Goal: Task Accomplishment & Management: Complete application form

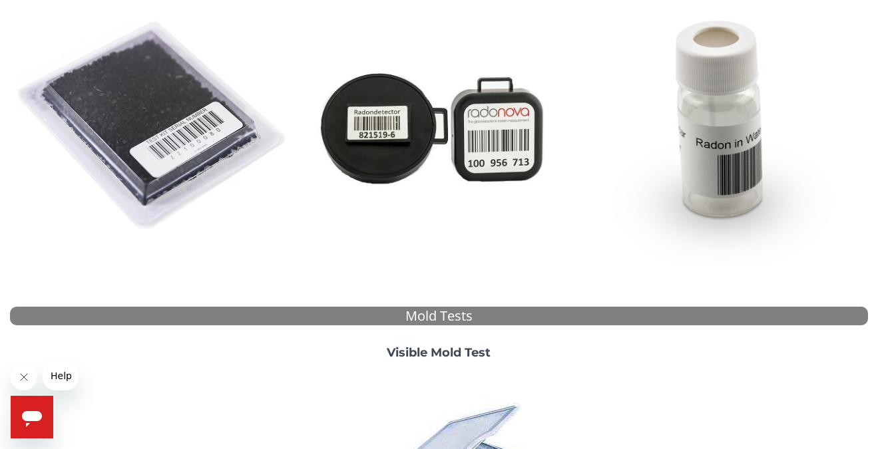
scroll to position [146, 0]
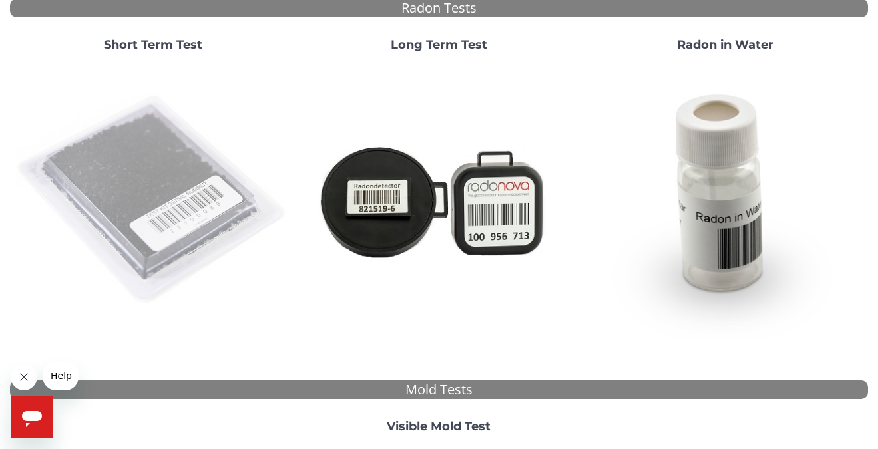
click at [141, 162] on img at bounding box center [152, 200] width 275 height 275
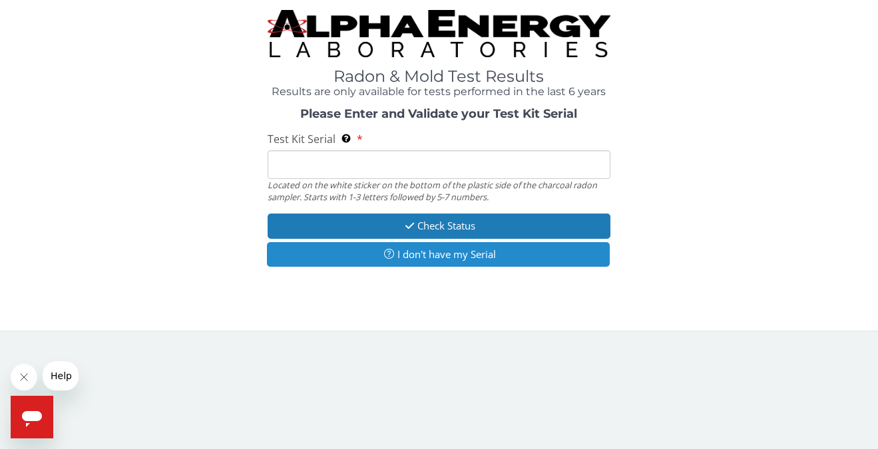
click at [367, 252] on button "I don't have my Serial" at bounding box center [438, 254] width 343 height 25
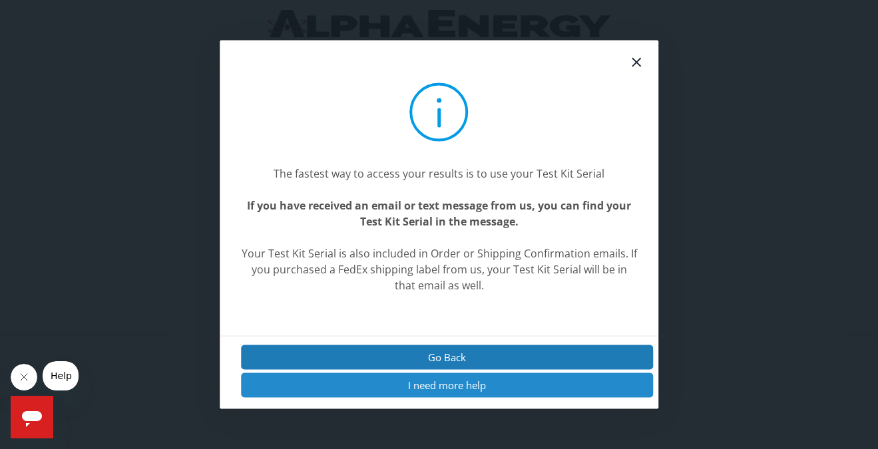
click at [417, 378] on button "I need more help" at bounding box center [447, 385] width 413 height 25
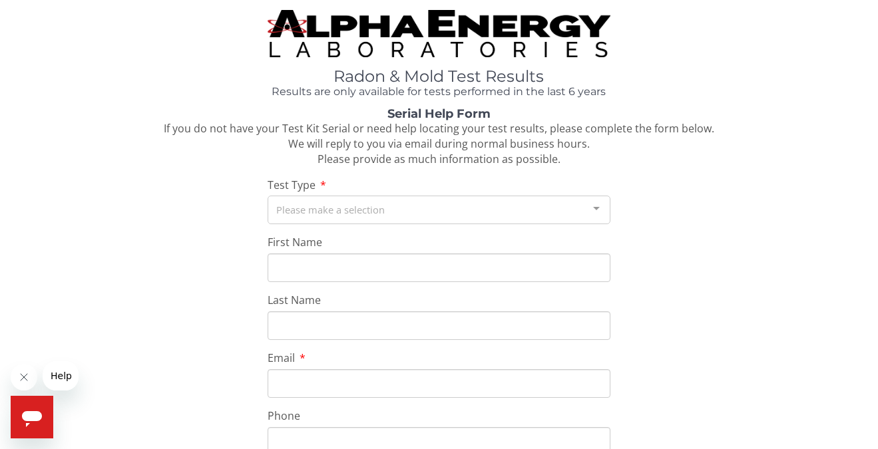
click at [361, 208] on div "Please make a selection" at bounding box center [438, 210] width 343 height 29
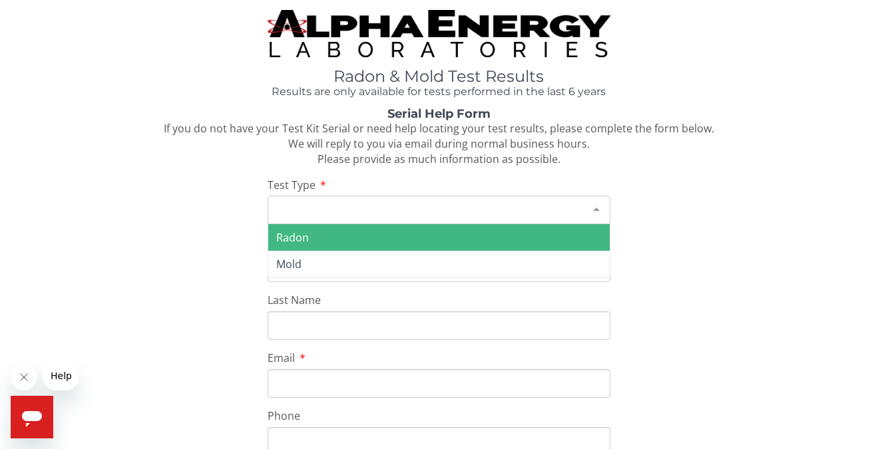
click at [345, 249] on span "Radon" at bounding box center [439, 237] width 342 height 27
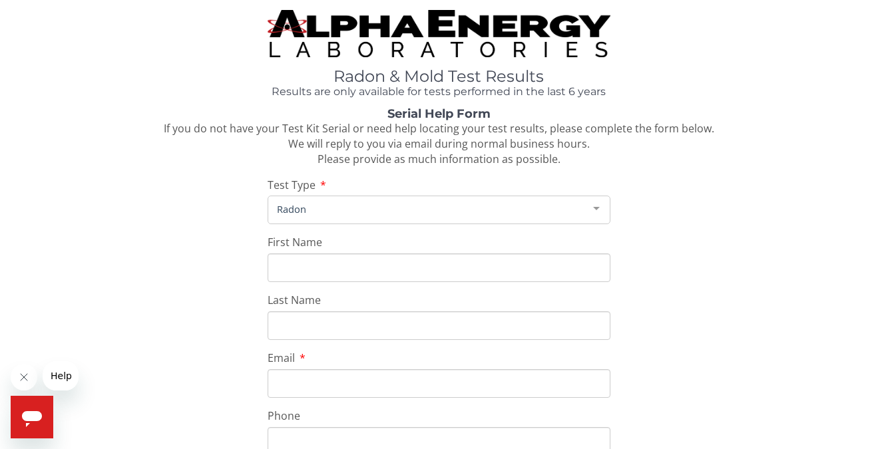
click at [333, 272] on input "First Name" at bounding box center [438, 268] width 343 height 29
type input "[PERSON_NAME]"
click at [325, 325] on input "Last Name" at bounding box center [438, 325] width 343 height 29
type input "[PERSON_NAME]"
click at [303, 376] on input "Email" at bounding box center [438, 383] width 343 height 29
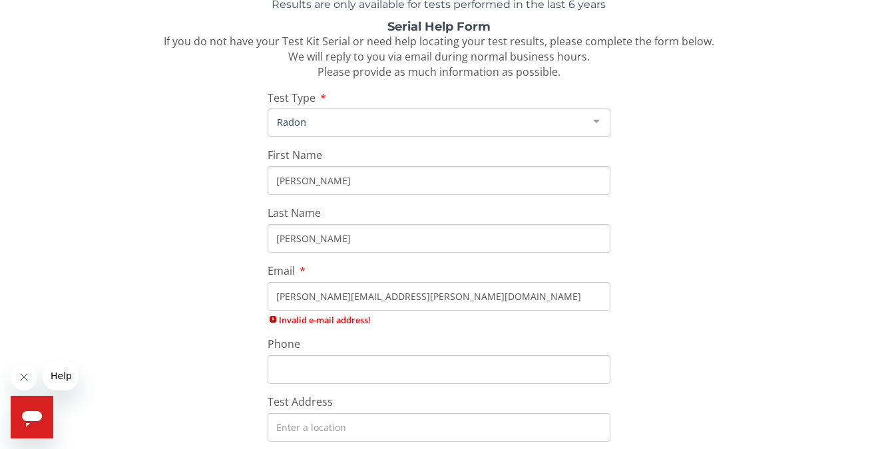
scroll to position [106, 0]
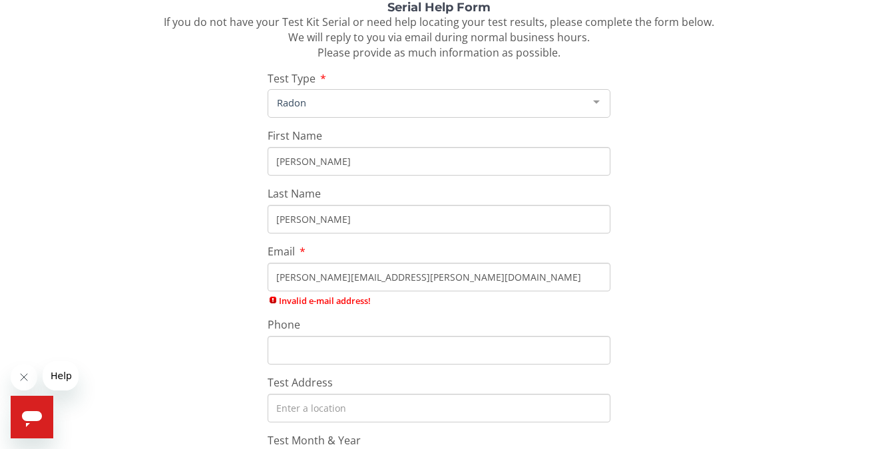
drag, startPoint x: 486, startPoint y: 278, endPoint x: 303, endPoint y: 269, distance: 183.2
click at [303, 269] on input "[PERSON_NAME][EMAIL_ADDRESS][PERSON_NAME][DOMAIN_NAME]" at bounding box center [438, 277] width 343 height 29
paste input "[PERSON_NAME][EMAIL_ADDRESS][PERSON_NAME][DOMAIN_NAME]"
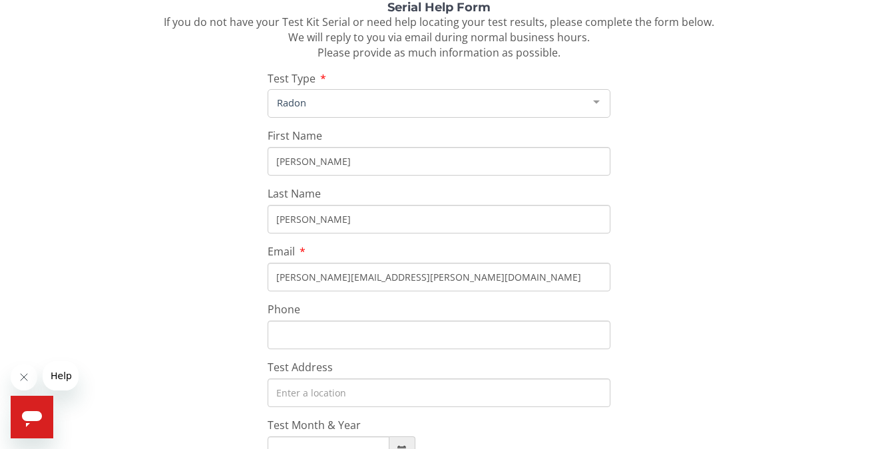
type input "[PERSON_NAME][EMAIL_ADDRESS][PERSON_NAME][DOMAIN_NAME]"
click at [198, 297] on div "Serial Help Form If you do not have your Test Kit Serial or need help locating …" at bounding box center [439, 316] width 858 height 630
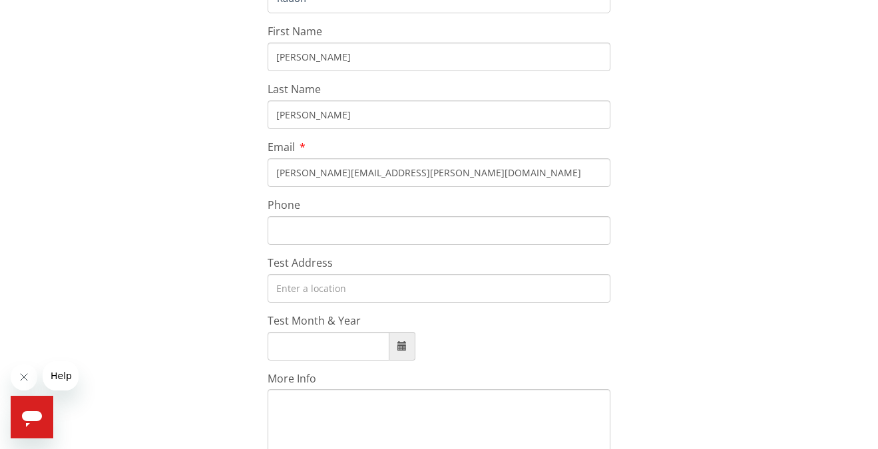
scroll to position [228, 0]
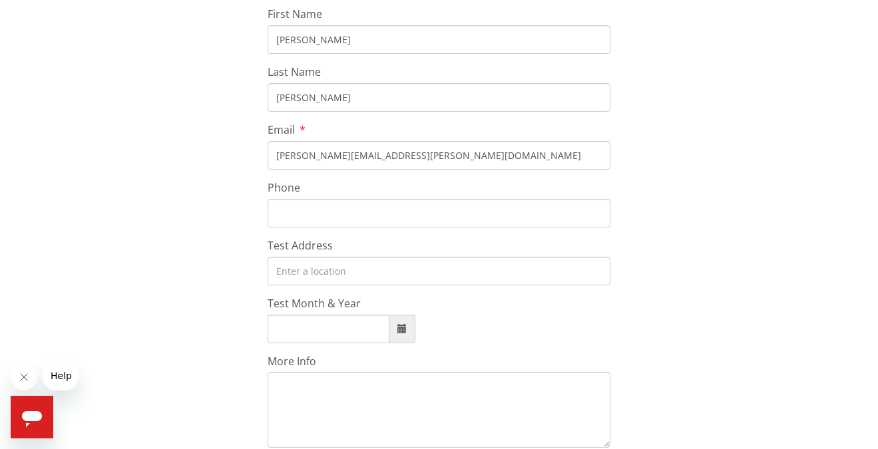
click at [307, 285] on div "Serial Help Form If you do not have your Test Kit Serial or need help locating …" at bounding box center [439, 195] width 858 height 630
click at [311, 267] on input "Test Address" at bounding box center [438, 271] width 343 height 29
type input "[STREET_ADDRESS]"
click at [328, 343] on div "Serial Help Form If you do not have your Test Kit Serial or need help locating …" at bounding box center [439, 195] width 858 height 630
click at [348, 328] on input "Test Month & Year" at bounding box center [328, 329] width 122 height 29
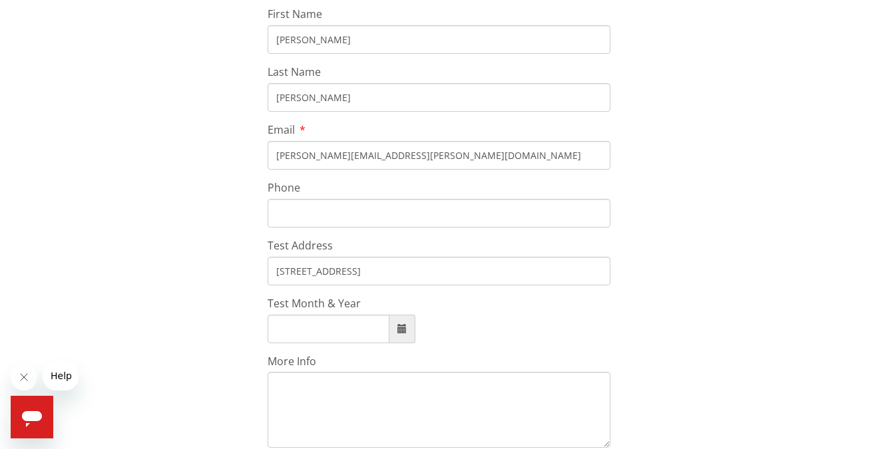
click at [400, 330] on span at bounding box center [401, 328] width 9 height 9
type input "[DATE]"
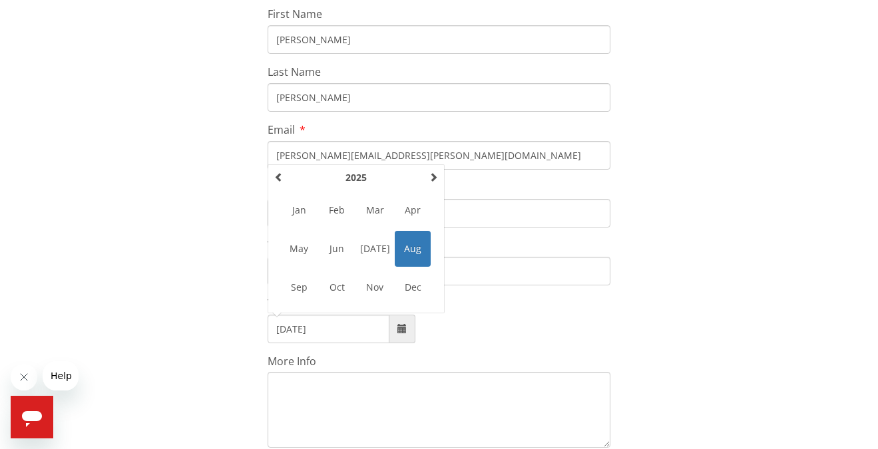
click at [413, 250] on span "Aug" at bounding box center [413, 249] width 36 height 36
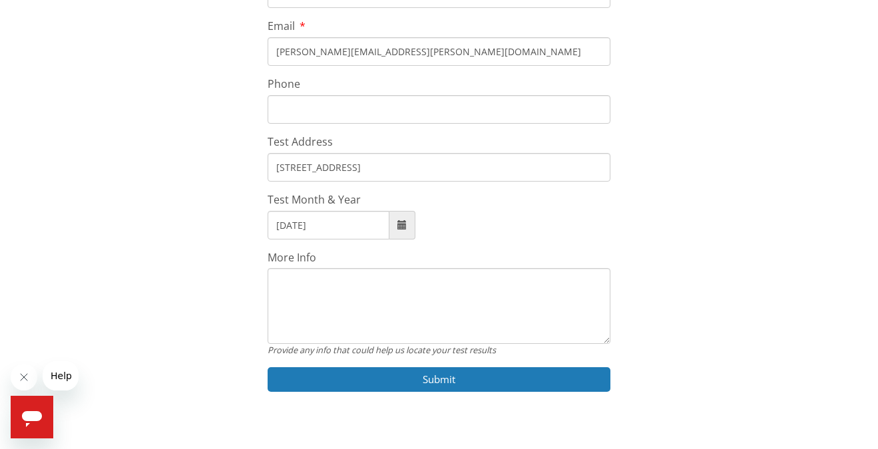
scroll to position [335, 0]
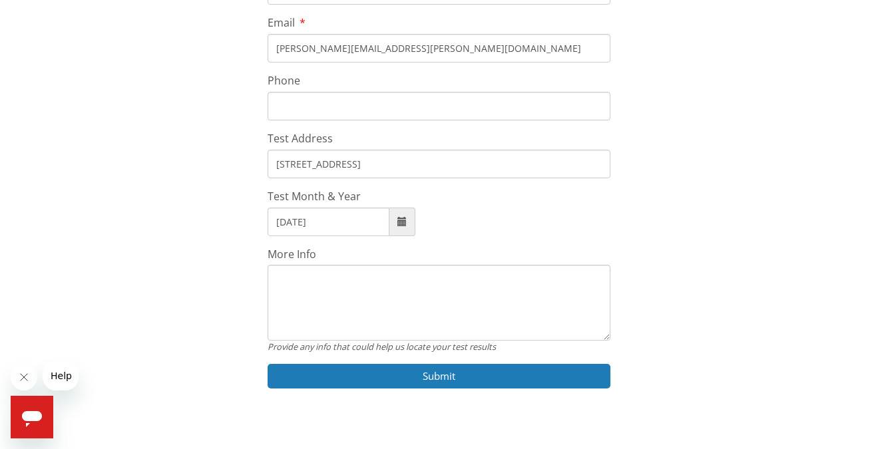
click at [392, 303] on textarea "More Info" at bounding box center [438, 303] width 343 height 76
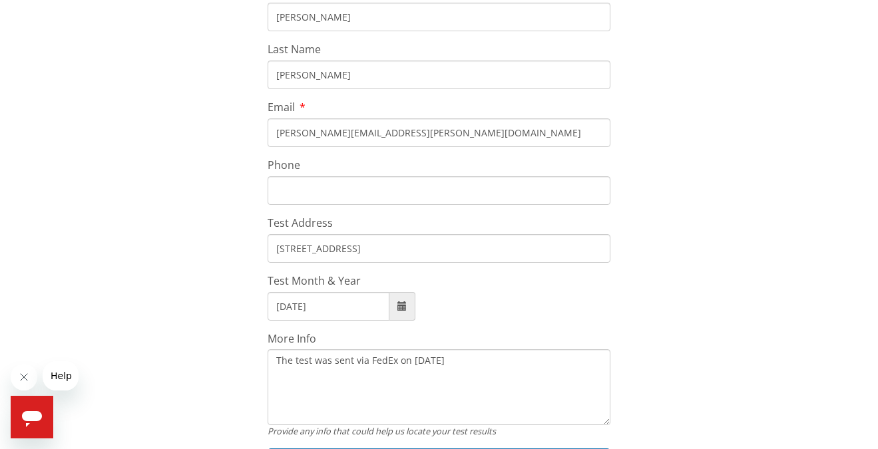
scroll to position [252, 0]
type textarea "The test was sent via FedEx on [DATE]"
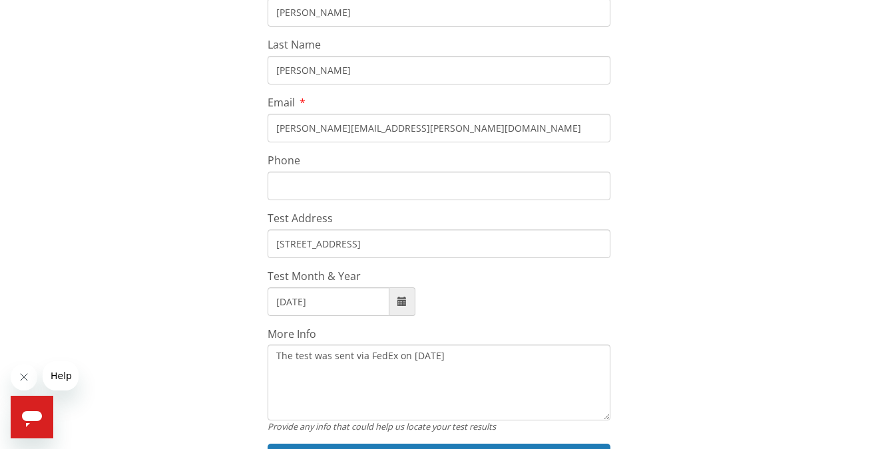
scroll to position [351, 0]
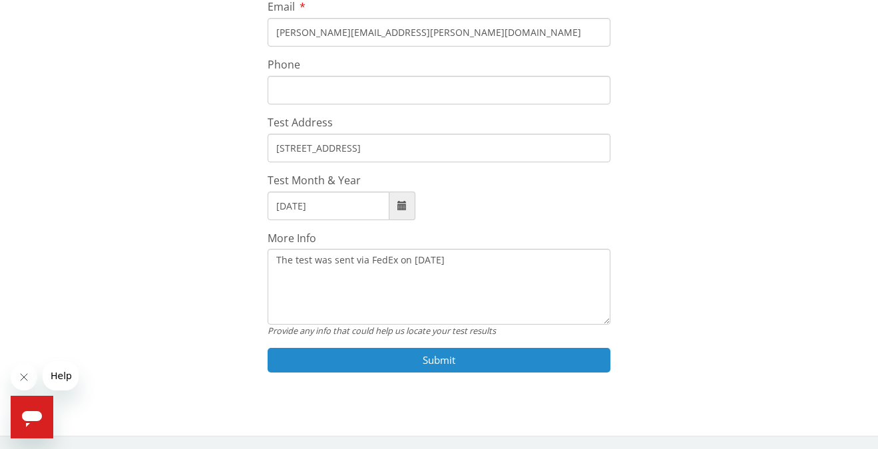
click at [407, 359] on button "Submit" at bounding box center [438, 360] width 343 height 25
click at [431, 361] on button "Submit" at bounding box center [438, 360] width 343 height 25
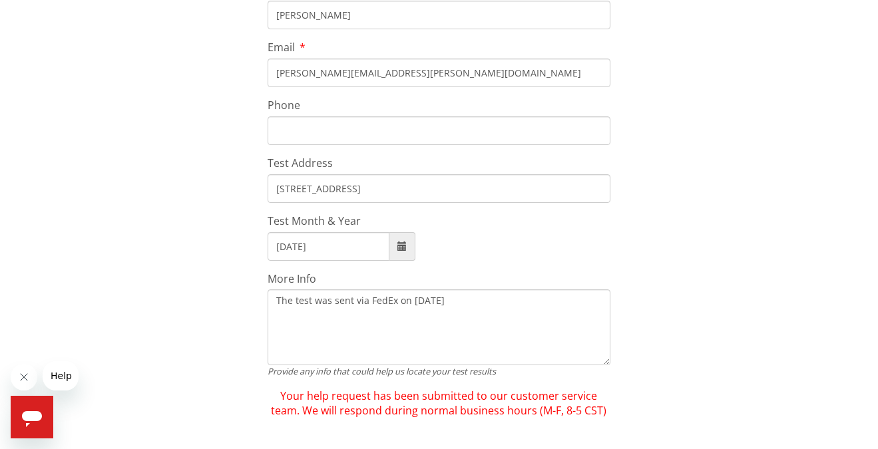
scroll to position [314, 0]
